Goal: Find specific page/section: Find specific page/section

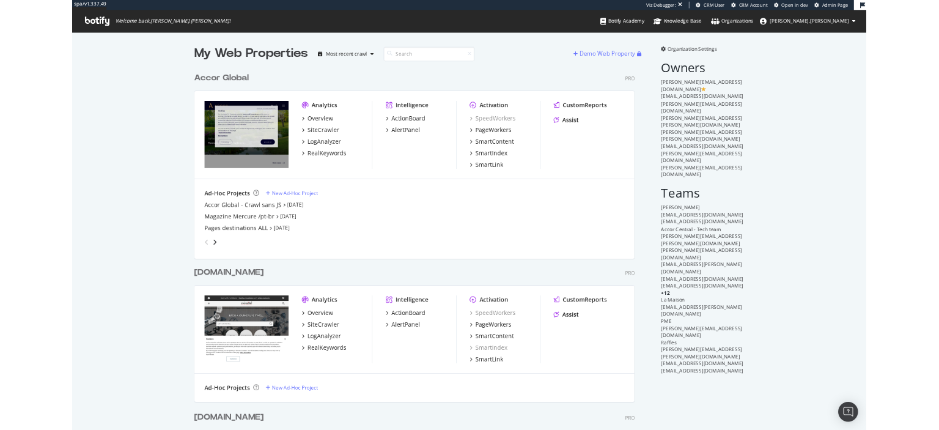
scroll to position [635, 1174]
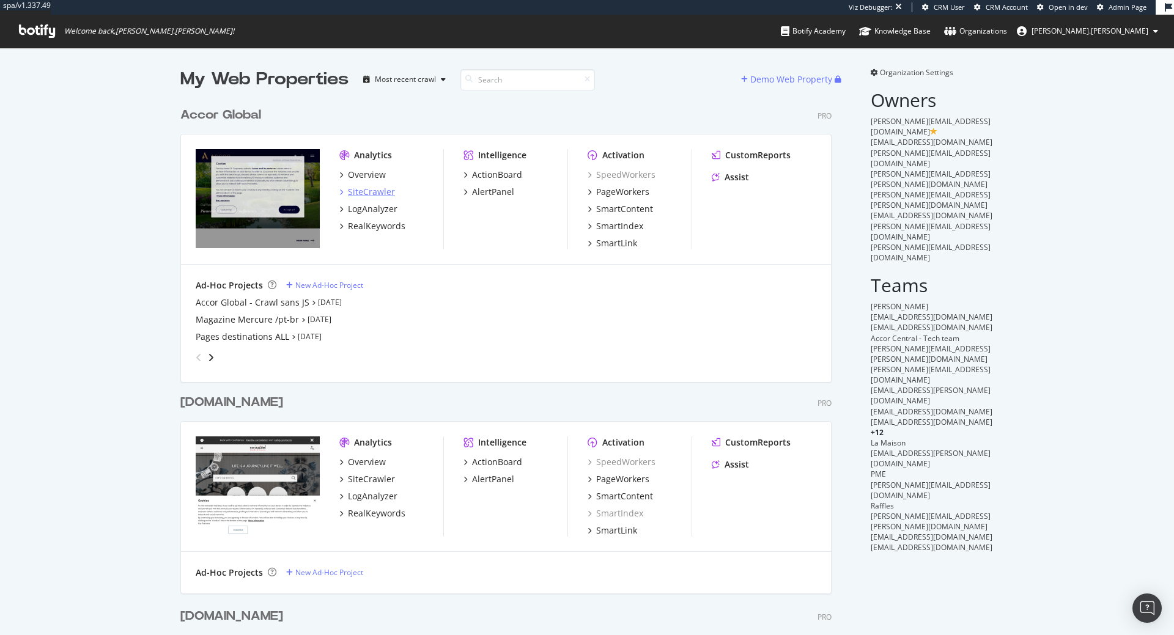
click at [387, 194] on div "SiteCrawler" at bounding box center [371, 192] width 47 height 12
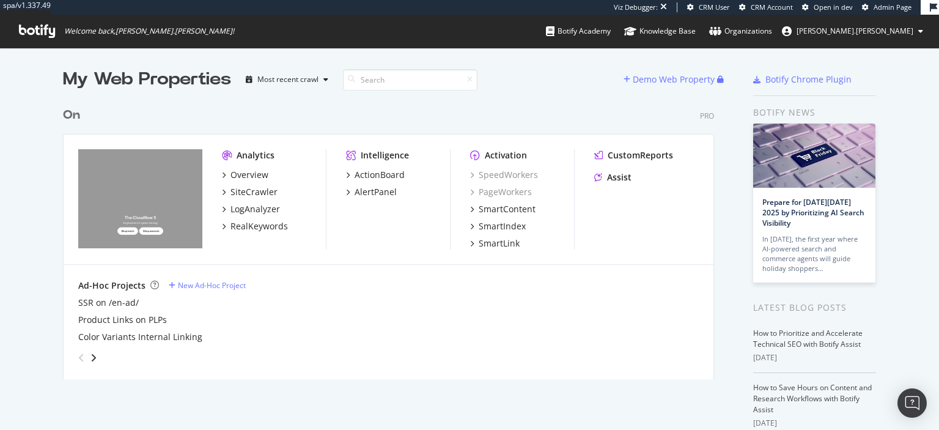
scroll to position [430, 939]
click at [242, 194] on div "SiteCrawler" at bounding box center [254, 192] width 47 height 12
